Goal: Task Accomplishment & Management: Manage account settings

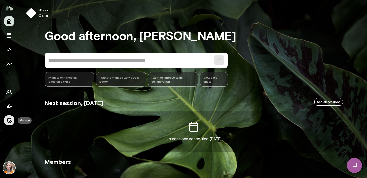
click at [9, 121] on icon "Manage" at bounding box center [9, 120] width 6 height 6
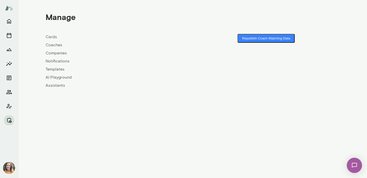
click at [56, 43] on link "Coaches" at bounding box center [119, 45] width 147 height 6
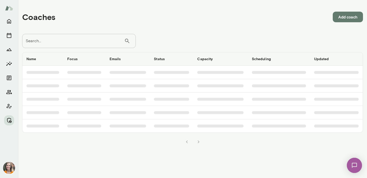
click at [63, 44] on input "Search..." at bounding box center [73, 41] width 102 height 14
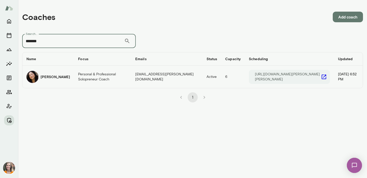
type input "*******"
click at [61, 76] on td "[PERSON_NAME]" at bounding box center [48, 77] width 52 height 22
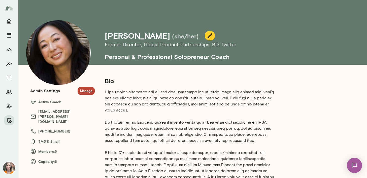
click at [86, 91] on button "Manage" at bounding box center [86, 91] width 17 height 8
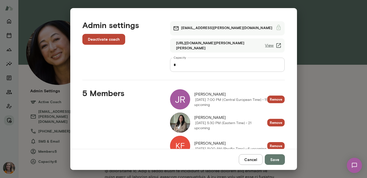
scroll to position [66, 0]
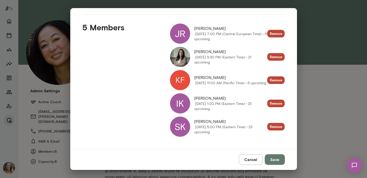
click at [249, 160] on button "Cancel" at bounding box center [251, 159] width 24 height 11
